Goal: Task Accomplishment & Management: Manage account settings

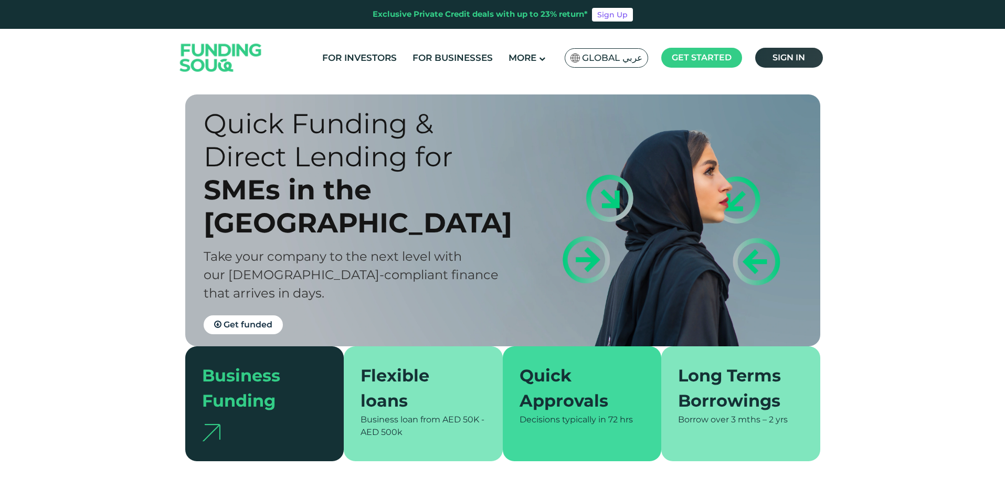
click at [787, 60] on span "Sign in" at bounding box center [789, 57] width 33 height 10
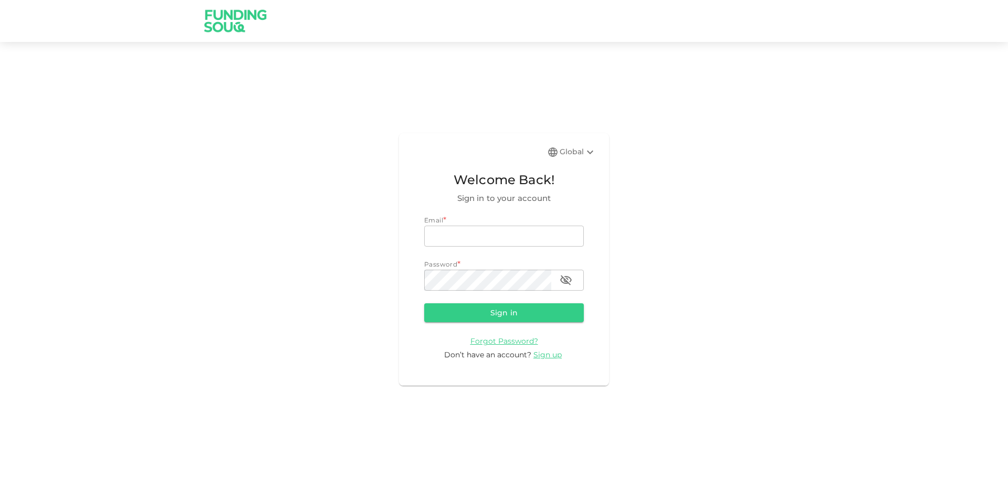
type input "[EMAIL_ADDRESS][DOMAIN_NAME]"
click at [491, 321] on button "Sign in" at bounding box center [504, 312] width 160 height 19
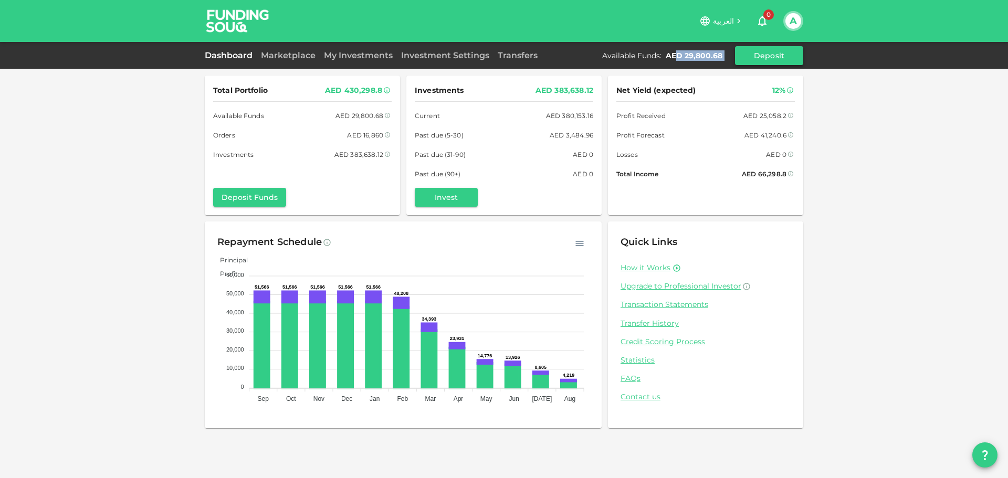
drag, startPoint x: 679, startPoint y: 59, endPoint x: 742, endPoint y: 54, distance: 63.7
click at [742, 54] on div "Available Funds : AED 29,800.68 Deposit" at bounding box center [702, 55] width 201 height 19
click at [795, 23] on button "A" at bounding box center [793, 21] width 16 height 16
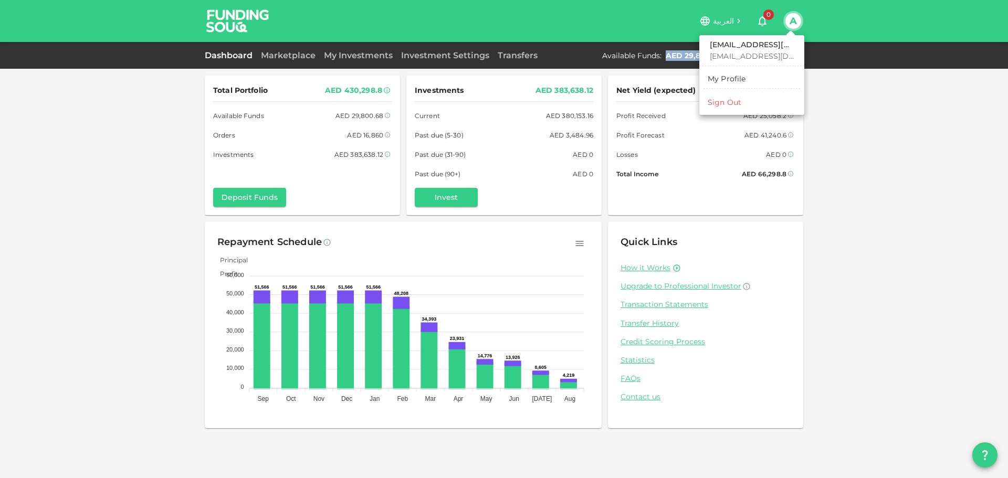
click at [735, 104] on div "Sign Out" at bounding box center [725, 102] width 34 height 10
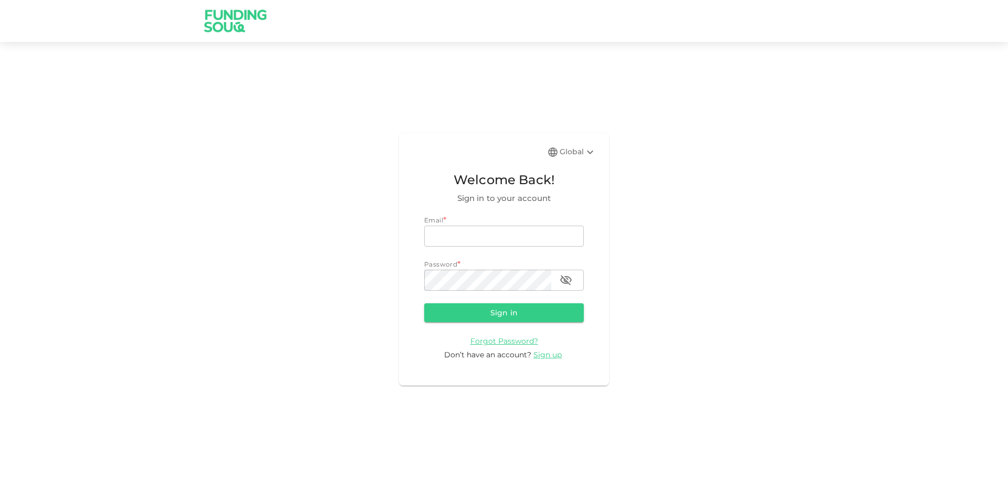
type input "Aasik.mmm@gmail.com"
